Goal: Navigation & Orientation: Find specific page/section

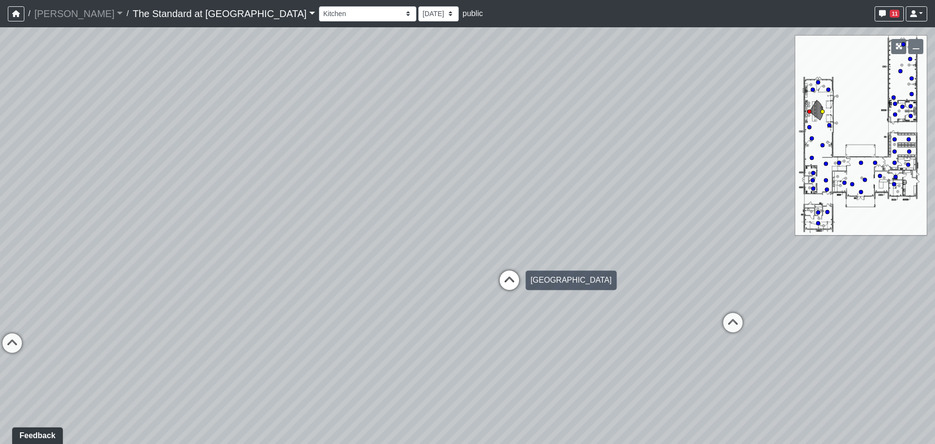
click at [513, 274] on icon at bounding box center [509, 284] width 29 height 29
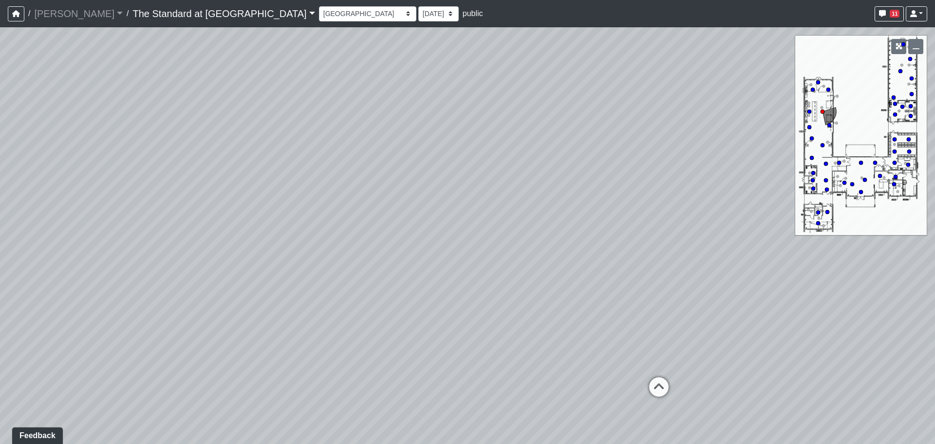
drag, startPoint x: 702, startPoint y: 305, endPoint x: 399, endPoint y: 331, distance: 304.1
click at [399, 331] on div "Loading... Seating Loading... [GEOGRAPHIC_DATA] Loading... Fireplace Loading...…" at bounding box center [467, 235] width 935 height 416
click at [319, 19] on select "Courtyard Entry Fireplace Kitchen Kitchen Corner Kitchen Island Pool Table Seat…" at bounding box center [367, 13] width 97 height 15
click at [319, 6] on select "Courtyard Entry Fireplace Kitchen Kitchen Corner Kitchen Island Pool Table Seat…" at bounding box center [367, 13] width 97 height 15
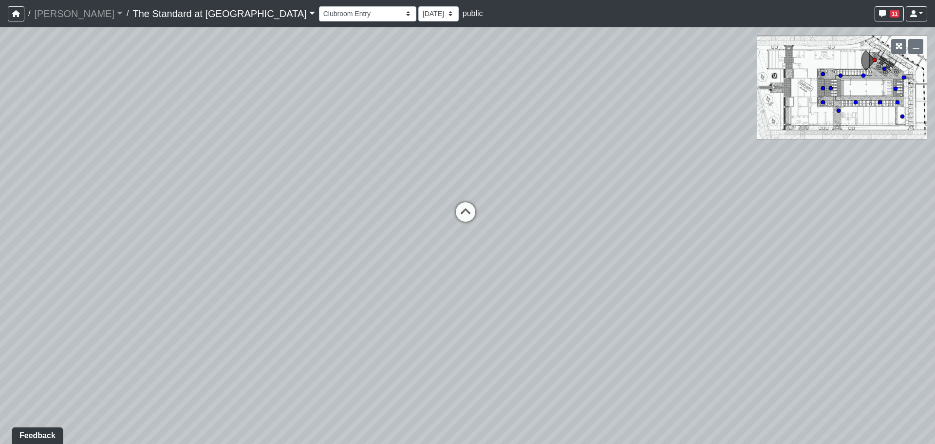
drag, startPoint x: 474, startPoint y: 276, endPoint x: 932, endPoint y: 266, distance: 457.5
click at [916, 266] on div "Loading... Seating Loading... [GEOGRAPHIC_DATA] Loading... Fireplace Loading...…" at bounding box center [467, 235] width 935 height 416
click at [481, 300] on icon at bounding box center [481, 304] width 29 height 29
click at [552, 267] on icon at bounding box center [545, 271] width 29 height 29
drag, startPoint x: 477, startPoint y: 341, endPoint x: 658, endPoint y: 311, distance: 183.2
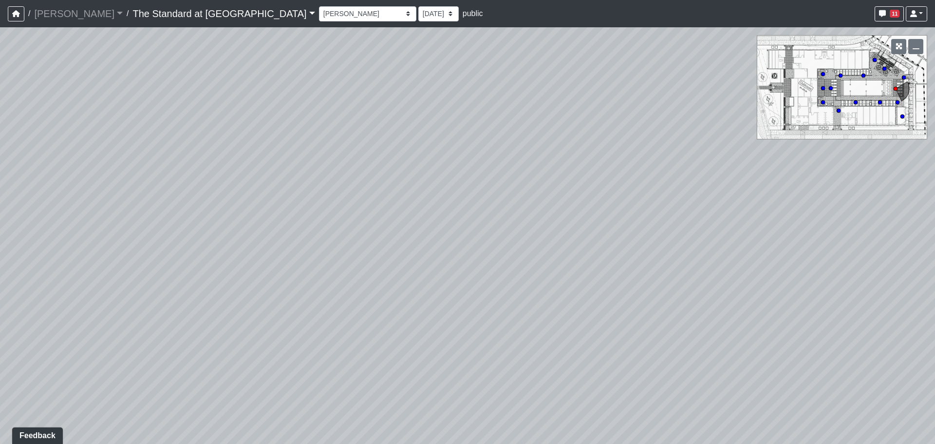
click at [654, 313] on div "Loading... Seating Loading... [GEOGRAPHIC_DATA] Loading... Fireplace Loading...…" at bounding box center [467, 235] width 935 height 416
drag, startPoint x: 469, startPoint y: 302, endPoint x: 617, endPoint y: 193, distance: 183.5
click at [617, 193] on div "Loading... Seating Loading... [GEOGRAPHIC_DATA] Loading... Fireplace Loading...…" at bounding box center [467, 235] width 935 height 416
drag, startPoint x: 448, startPoint y: 314, endPoint x: 761, endPoint y: 355, distance: 315.8
click at [757, 361] on div "Loading... Seating Loading... [GEOGRAPHIC_DATA] Loading... Fireplace Loading...…" at bounding box center [467, 235] width 935 height 416
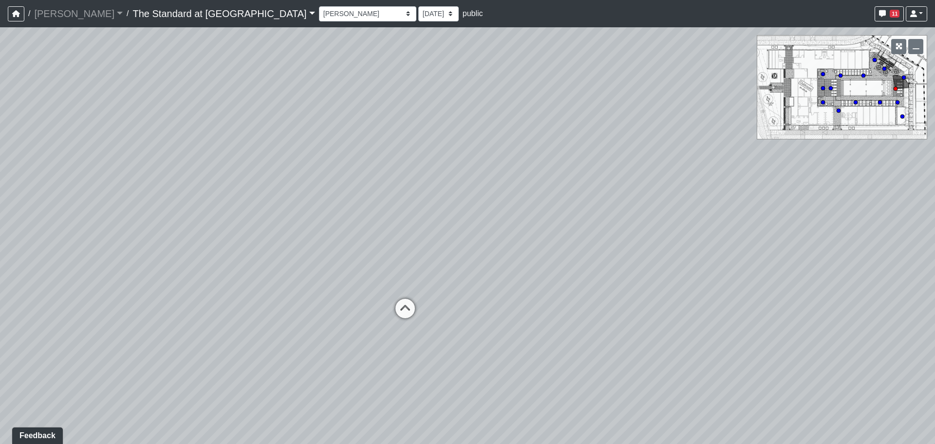
drag, startPoint x: 652, startPoint y: 197, endPoint x: 707, endPoint y: 304, distance: 120.3
click at [707, 304] on div "Loading... Seating Loading... [GEOGRAPHIC_DATA] Loading... Fireplace Loading...…" at bounding box center [467, 235] width 935 height 416
drag, startPoint x: 256, startPoint y: 325, endPoint x: 656, endPoint y: 211, distance: 416.3
click at [656, 211] on div "Loading... Seating Loading... [GEOGRAPHIC_DATA] Loading... Fireplace Loading...…" at bounding box center [467, 235] width 935 height 416
drag, startPoint x: 378, startPoint y: 242, endPoint x: 796, endPoint y: 314, distance: 424.0
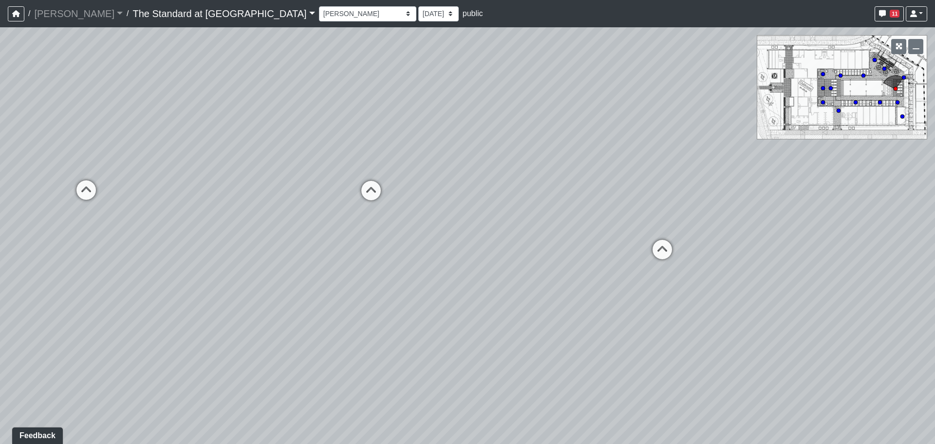
click at [792, 316] on div "Loading... Seating Loading... [GEOGRAPHIC_DATA] Loading... Fireplace Loading...…" at bounding box center [467, 235] width 935 height 416
drag, startPoint x: 344, startPoint y: 300, endPoint x: 1073, endPoint y: 149, distance: 744.7
click at [935, 149] on html "/ [PERSON_NAME] [PERSON_NAME] Loading... / The Standard at [GEOGRAPHIC_DATA] Th…" at bounding box center [467, 222] width 935 height 444
drag, startPoint x: 663, startPoint y: 261, endPoint x: 209, endPoint y: 252, distance: 453.6
click at [224, 256] on div "Loading... Seating Loading... [GEOGRAPHIC_DATA] Loading... Fireplace Loading...…" at bounding box center [467, 235] width 935 height 416
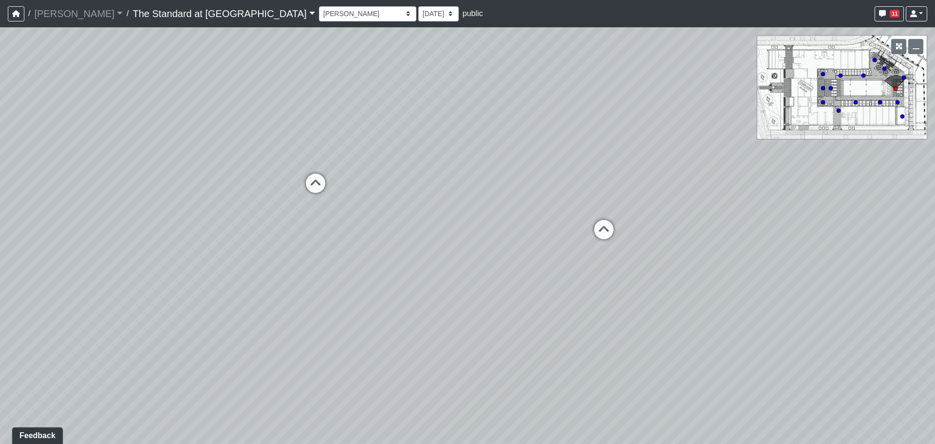
drag, startPoint x: 492, startPoint y: 229, endPoint x: 314, endPoint y: 276, distance: 184.2
click at [314, 276] on div "Loading... Seating Loading... [GEOGRAPHIC_DATA] Loading... Fireplace Loading...…" at bounding box center [467, 235] width 935 height 416
drag, startPoint x: 240, startPoint y: 207, endPoint x: 814, endPoint y: 219, distance: 574.4
click at [814, 219] on div "Loading... Seating Loading... [GEOGRAPHIC_DATA] Loading... Fireplace Loading...…" at bounding box center [467, 235] width 935 height 416
click at [459, 169] on icon at bounding box center [456, 175] width 29 height 29
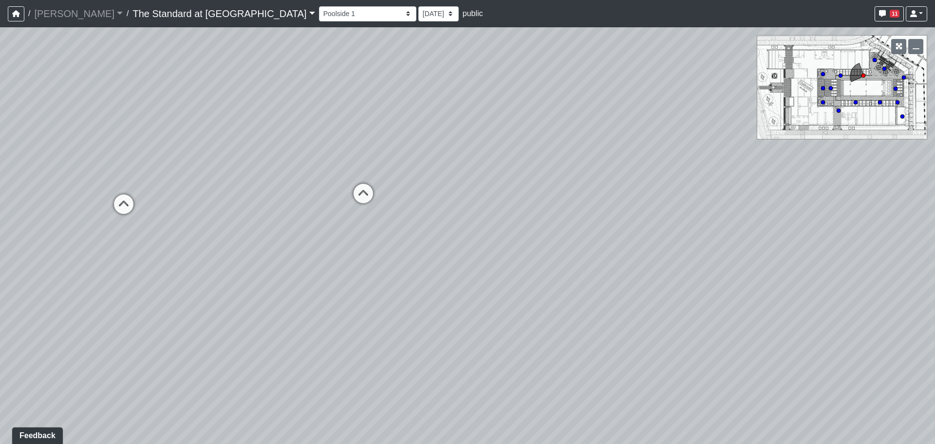
drag, startPoint x: 406, startPoint y: 183, endPoint x: 444, endPoint y: 183, distance: 38.0
click at [444, 183] on div "Loading... Seating Loading... [GEOGRAPHIC_DATA] Loading... Fireplace Loading...…" at bounding box center [467, 235] width 935 height 416
click at [365, 191] on icon at bounding box center [363, 198] width 29 height 29
drag, startPoint x: 252, startPoint y: 246, endPoint x: 719, endPoint y: 240, distance: 467.2
click at [719, 240] on div "Loading... Seating Loading... [GEOGRAPHIC_DATA] Loading... Fireplace Loading...…" at bounding box center [467, 235] width 935 height 416
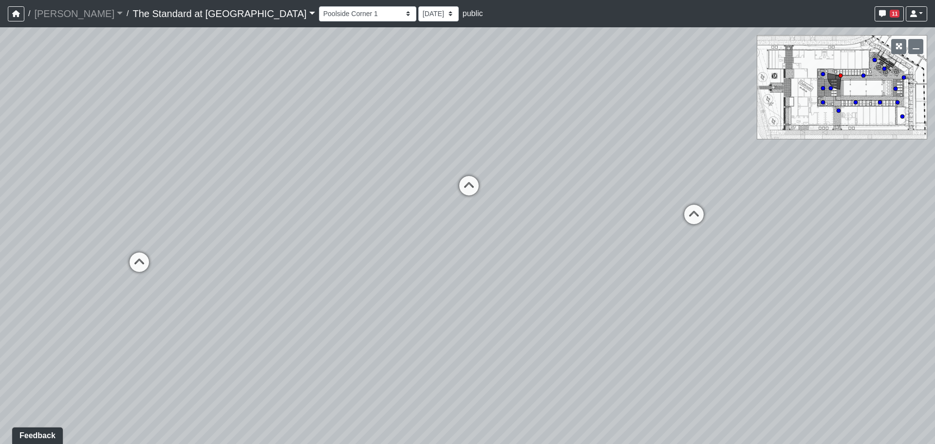
drag, startPoint x: 274, startPoint y: 320, endPoint x: 933, endPoint y: 320, distance: 659.0
click at [933, 320] on div "Loading... Seating Loading... [GEOGRAPHIC_DATA] Loading... Fireplace Loading...…" at bounding box center [467, 235] width 935 height 416
drag, startPoint x: 530, startPoint y: 236, endPoint x: 517, endPoint y: 267, distance: 33.4
click at [517, 267] on div "Loading... Seating Loading... [GEOGRAPHIC_DATA] Loading... Fireplace Loading...…" at bounding box center [467, 235] width 935 height 416
click at [464, 214] on icon at bounding box center [463, 216] width 29 height 29
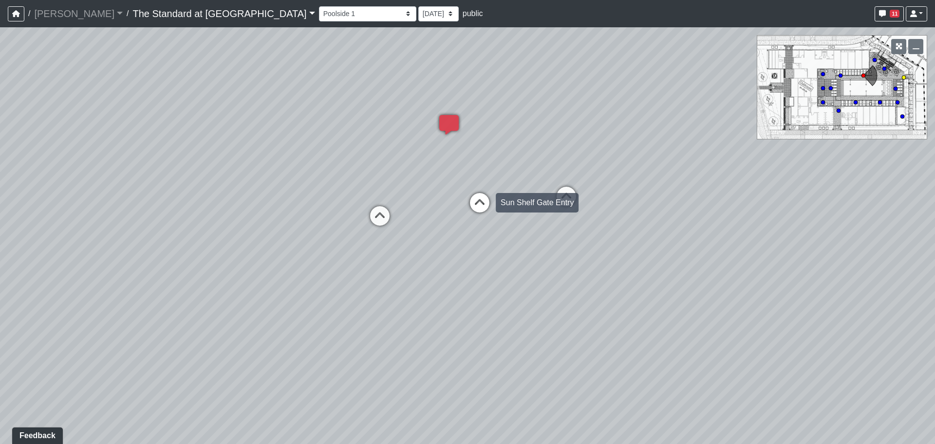
click at [476, 206] on icon at bounding box center [479, 207] width 29 height 29
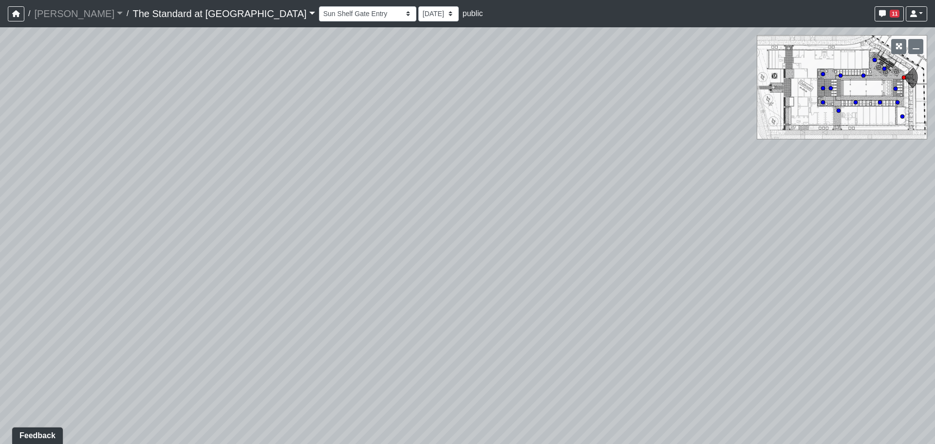
drag, startPoint x: 657, startPoint y: 295, endPoint x: 2, endPoint y: 203, distance: 661.2
click at [49, 208] on div "Loading... Seating Loading... [GEOGRAPHIC_DATA] Loading... Fireplace Loading...…" at bounding box center [467, 235] width 935 height 416
drag, startPoint x: 581, startPoint y: 204, endPoint x: 523, endPoint y: 285, distance: 99.5
click at [523, 285] on div "Loading... Seating Loading... [GEOGRAPHIC_DATA] Loading... Fireplace Loading...…" at bounding box center [467, 235] width 935 height 416
click at [383, 188] on icon at bounding box center [389, 196] width 29 height 29
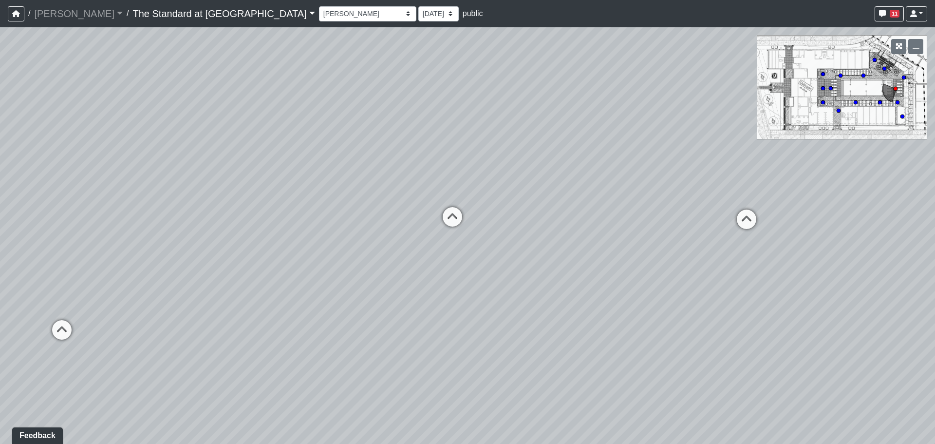
drag, startPoint x: 723, startPoint y: 188, endPoint x: 549, endPoint y: 277, distance: 195.8
click at [549, 277] on div "Loading... Seating Loading... [GEOGRAPHIC_DATA] Loading... Fireplace Loading...…" at bounding box center [467, 235] width 935 height 416
drag, startPoint x: 490, startPoint y: 270, endPoint x: 548, endPoint y: 278, distance: 58.4
click at [548, 278] on div "Loading... Seating Loading... [GEOGRAPHIC_DATA] Loading... Fireplace Loading...…" at bounding box center [467, 235] width 935 height 416
drag, startPoint x: 682, startPoint y: 274, endPoint x: 573, endPoint y: 300, distance: 112.1
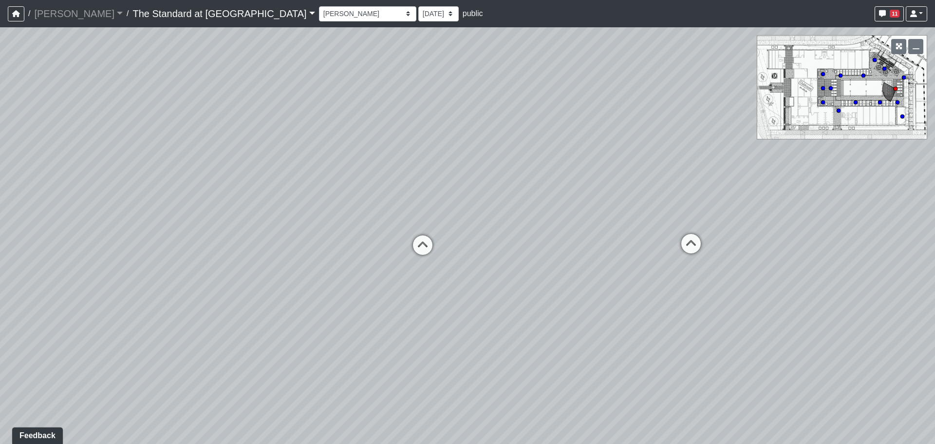
click at [571, 301] on div "Loading... Seating Loading... [GEOGRAPHIC_DATA] Loading... Fireplace Loading...…" at bounding box center [467, 235] width 935 height 416
click at [416, 239] on icon at bounding box center [420, 250] width 29 height 29
click at [557, 253] on icon at bounding box center [557, 256] width 29 height 29
click at [562, 250] on icon at bounding box center [555, 257] width 29 height 29
drag, startPoint x: 624, startPoint y: 344, endPoint x: 648, endPoint y: -59, distance: 403.6
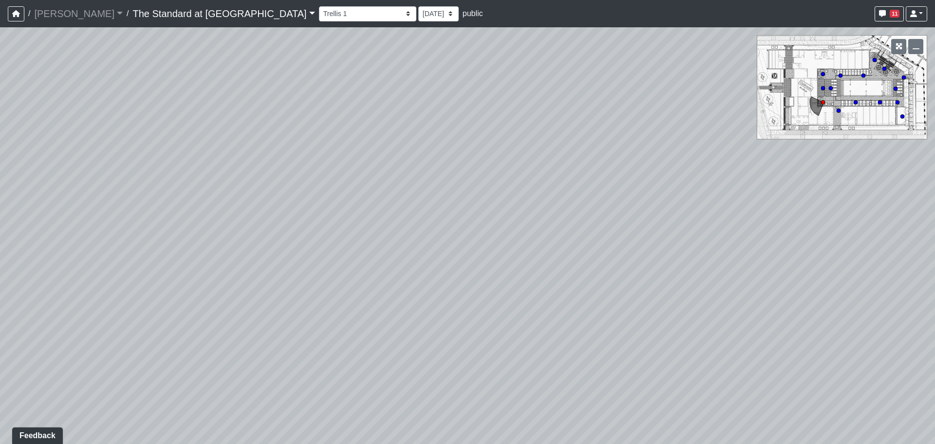
click at [648, 0] on html "/ [PERSON_NAME] [PERSON_NAME] Loading... / The Standard at [GEOGRAPHIC_DATA] Th…" at bounding box center [467, 222] width 935 height 444
drag, startPoint x: 599, startPoint y: 239, endPoint x: 227, endPoint y: 221, distance: 372.1
click at [234, 221] on div "Loading... Seating Loading... [GEOGRAPHIC_DATA] Loading... Fireplace Loading...…" at bounding box center [467, 235] width 935 height 416
drag, startPoint x: 667, startPoint y: 258, endPoint x: 357, endPoint y: 434, distance: 356.5
click at [357, 434] on div "Loading... Seating Loading... [GEOGRAPHIC_DATA] Loading... Fireplace Loading...…" at bounding box center [467, 235] width 935 height 416
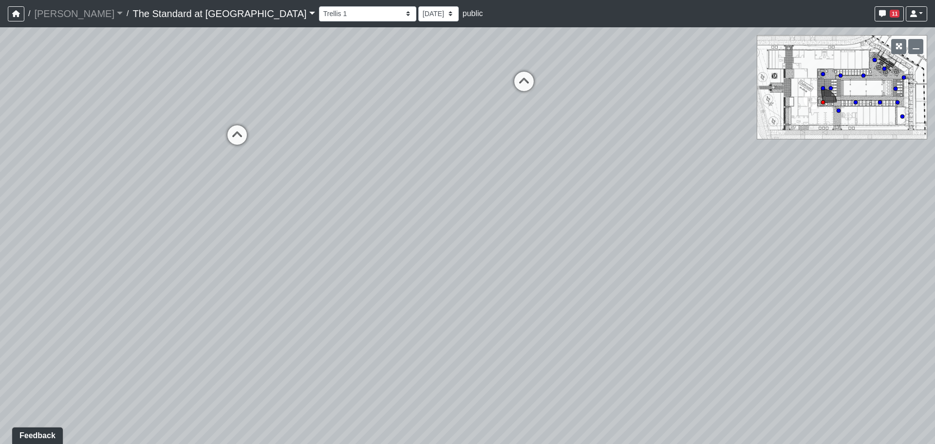
drag, startPoint x: 703, startPoint y: 293, endPoint x: 594, endPoint y: 375, distance: 136.8
click at [594, 375] on div "Loading... Seating Loading... [GEOGRAPHIC_DATA] Loading... Fireplace Loading...…" at bounding box center [467, 235] width 935 height 416
click at [512, 77] on icon at bounding box center [524, 86] width 29 height 29
drag, startPoint x: 238, startPoint y: 206, endPoint x: 803, endPoint y: 291, distance: 571.4
click at [803, 291] on div "Loading... Seating Loading... [GEOGRAPHIC_DATA] Loading... Fireplace Loading...…" at bounding box center [467, 235] width 935 height 416
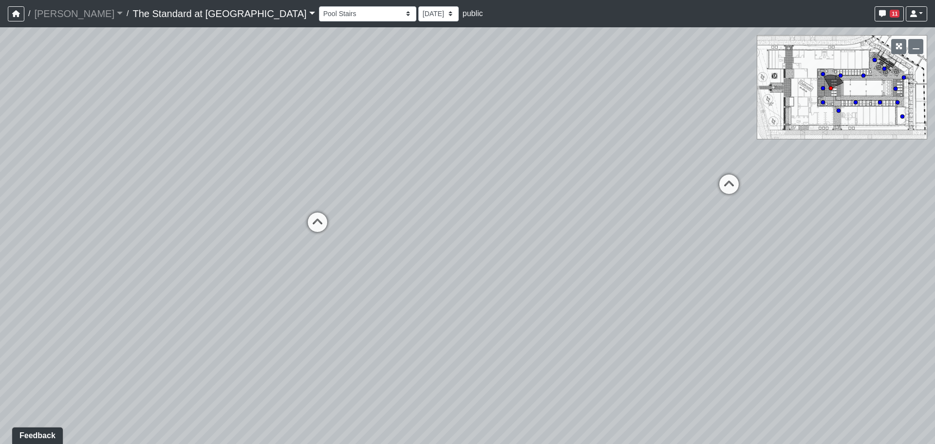
drag, startPoint x: 665, startPoint y: 164, endPoint x: 121, endPoint y: 183, distance: 543.9
click at [141, 183] on div "Loading... Seating Loading... [GEOGRAPHIC_DATA] Loading... Fireplace Loading...…" at bounding box center [467, 235] width 935 height 416
drag, startPoint x: 620, startPoint y: 270, endPoint x: 498, endPoint y: 328, distance: 135.3
click at [498, 328] on div "Loading... Seating Loading... [GEOGRAPHIC_DATA] Loading... Fireplace Loading...…" at bounding box center [467, 235] width 935 height 416
click at [623, 210] on icon at bounding box center [620, 216] width 29 height 29
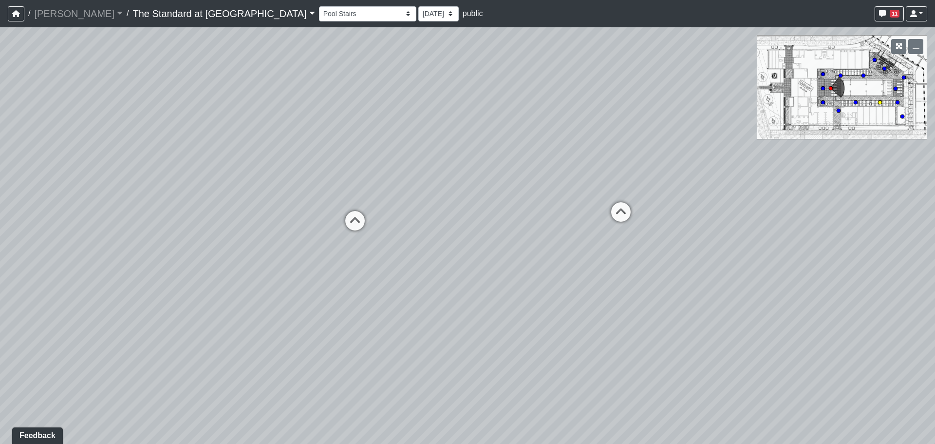
select select "vBrQpnmRy2zLRRFT7JQGAC"
